Goal: Answer question/provide support: Share knowledge or assist other users

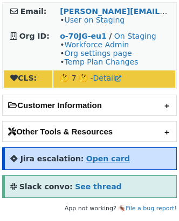
click at [95, 159] on strong "Open card" at bounding box center [108, 159] width 44 height 9
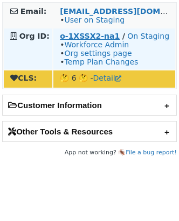
click at [86, 38] on strong "o-1XSSX2-na1" at bounding box center [90, 36] width 60 height 9
click at [68, 32] on strong "o-1M2RX4-na1" at bounding box center [91, 36] width 62 height 9
click at [74, 32] on strong "o-1XSSX2-na1" at bounding box center [90, 36] width 60 height 9
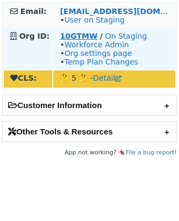
click at [86, 33] on strong "10GTMW" at bounding box center [79, 36] width 38 height 9
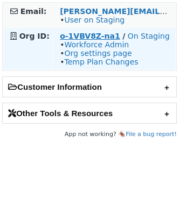
click at [76, 33] on strong "o-1VBV8Z-na1" at bounding box center [90, 36] width 60 height 9
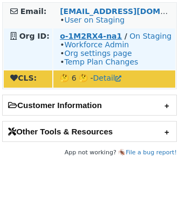
click at [71, 38] on strong "o-1M2RX4-na1" at bounding box center [91, 36] width 62 height 9
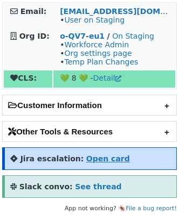
click at [101, 155] on strong "Open card" at bounding box center [108, 159] width 44 height 9
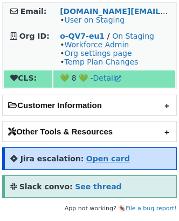
click at [92, 158] on strong "Open card" at bounding box center [108, 159] width 44 height 9
